Goal: Task Accomplishment & Management: Use online tool/utility

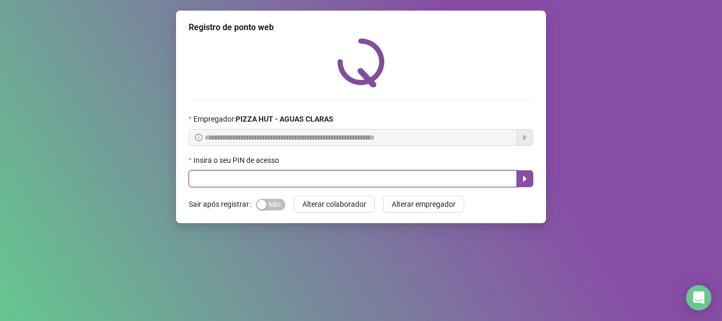
click at [230, 174] on input "text" at bounding box center [353, 178] width 328 height 17
type input "*****"
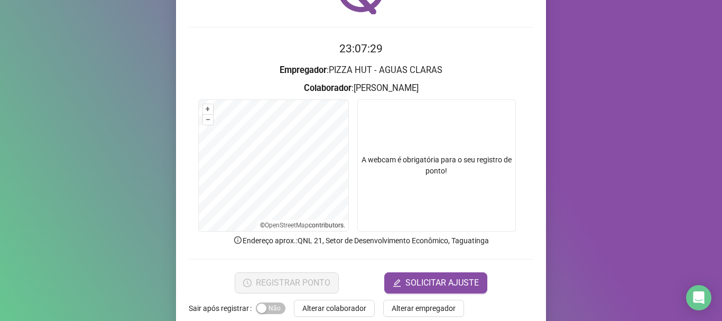
scroll to position [92, 0]
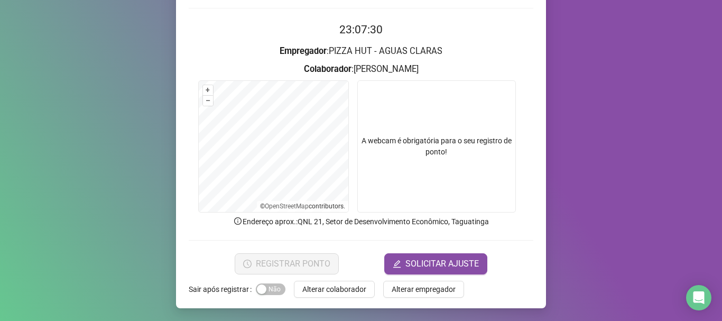
click at [440, 154] on video at bounding box center [436, 146] width 159 height 132
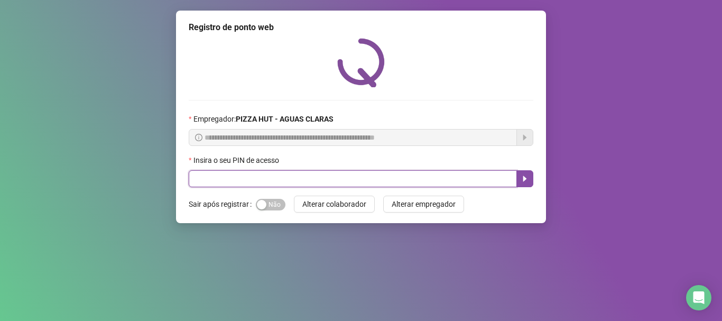
click at [305, 182] on input "text" at bounding box center [353, 178] width 328 height 17
type input "*****"
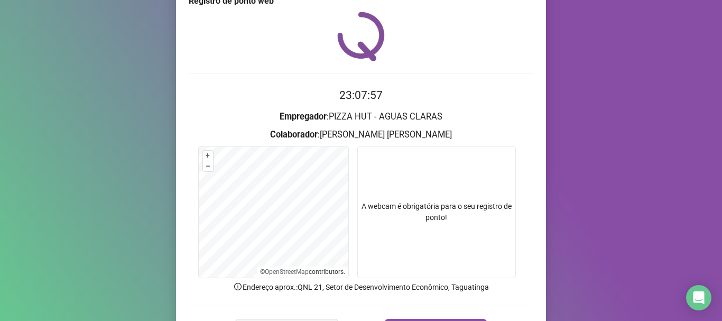
scroll to position [53, 0]
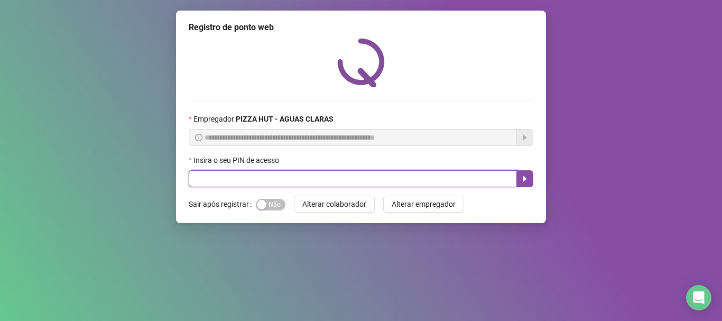
click at [237, 176] on input "text" at bounding box center [353, 178] width 328 height 17
type input "*****"
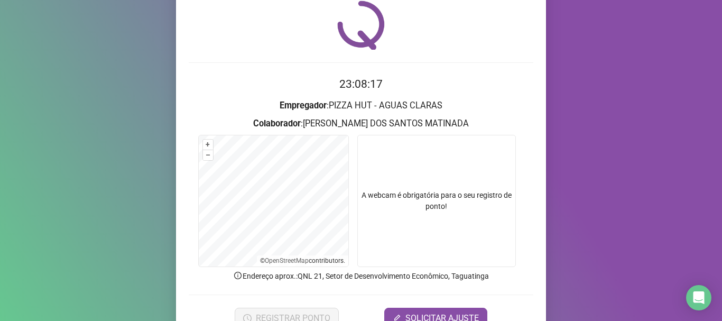
scroll to position [92, 0]
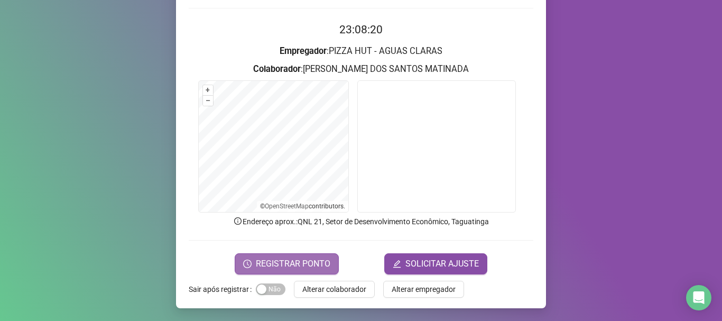
click at [285, 263] on span "REGISTRAR PONTO" at bounding box center [293, 264] width 75 height 13
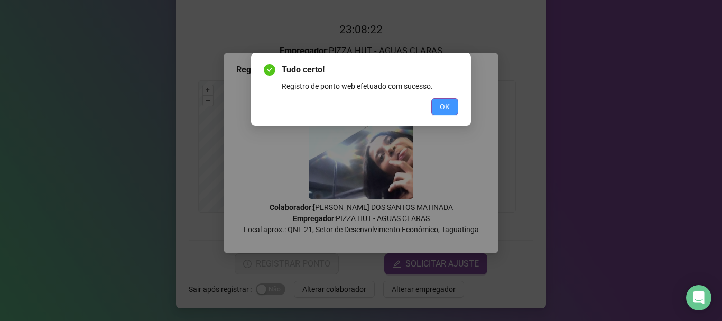
click at [451, 106] on button "OK" at bounding box center [444, 106] width 27 height 17
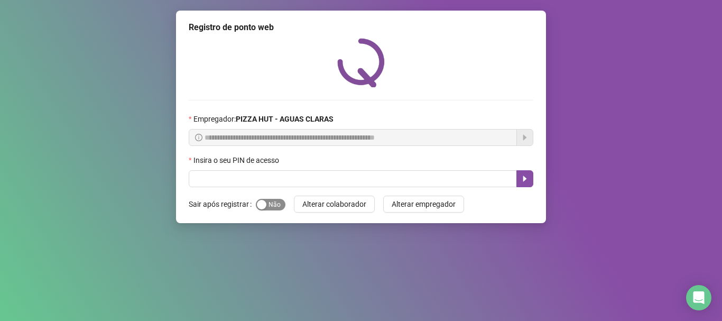
click at [277, 199] on div "Sim Não" at bounding box center [271, 204] width 30 height 17
click at [277, 199] on span "Sim Não" at bounding box center [271, 205] width 30 height 12
click at [256, 199] on button "Sim Não" at bounding box center [271, 205] width 30 height 12
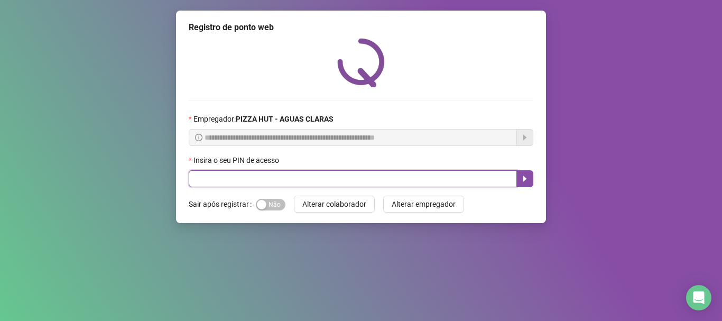
click at [277, 175] on input "text" at bounding box center [353, 178] width 328 height 17
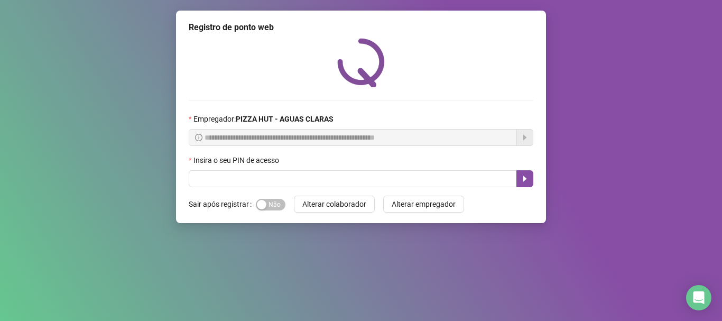
click at [275, 213] on div "Sim Não" at bounding box center [271, 204] width 30 height 17
click at [278, 207] on span "Sim Não" at bounding box center [271, 205] width 30 height 12
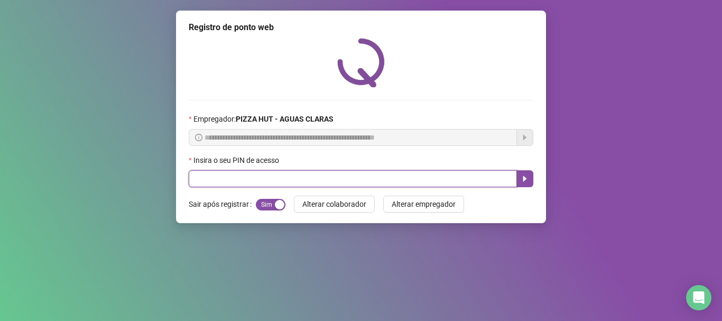
click at [290, 182] on input "text" at bounding box center [353, 178] width 328 height 17
type input "*****"
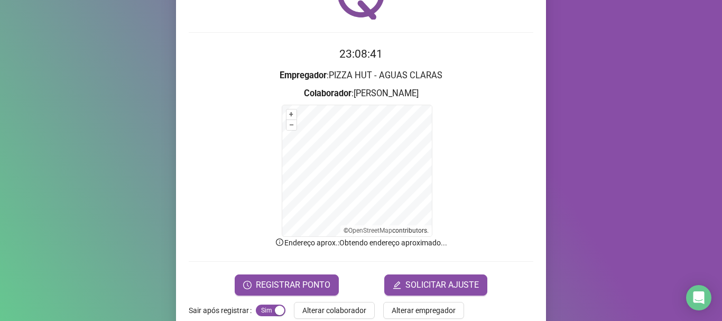
scroll to position [89, 0]
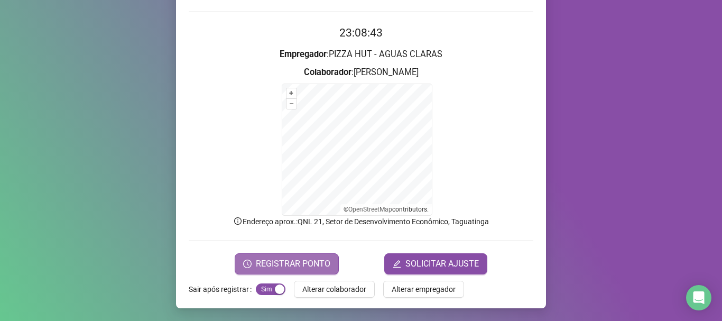
click at [320, 268] on span "REGISTRAR PONTO" at bounding box center [293, 264] width 75 height 13
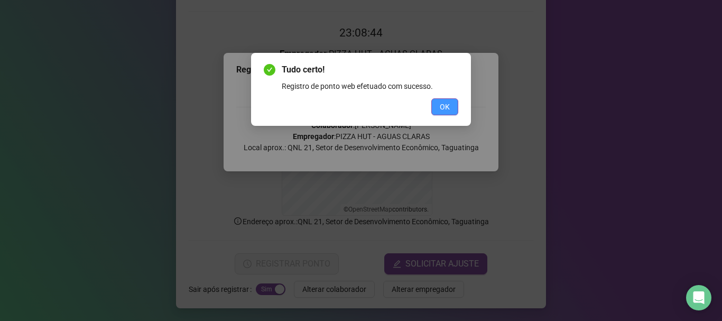
click at [447, 100] on button "OK" at bounding box center [444, 106] width 27 height 17
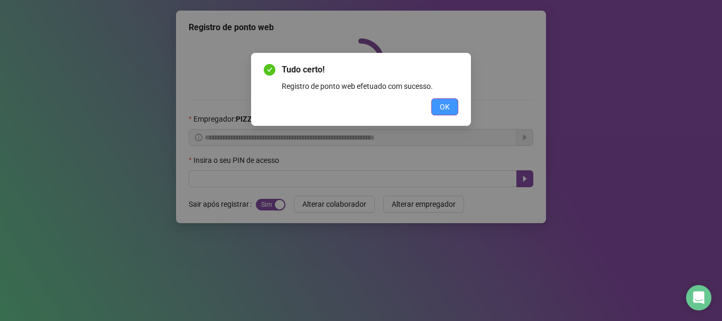
scroll to position [0, 0]
